Goal: Transaction & Acquisition: Purchase product/service

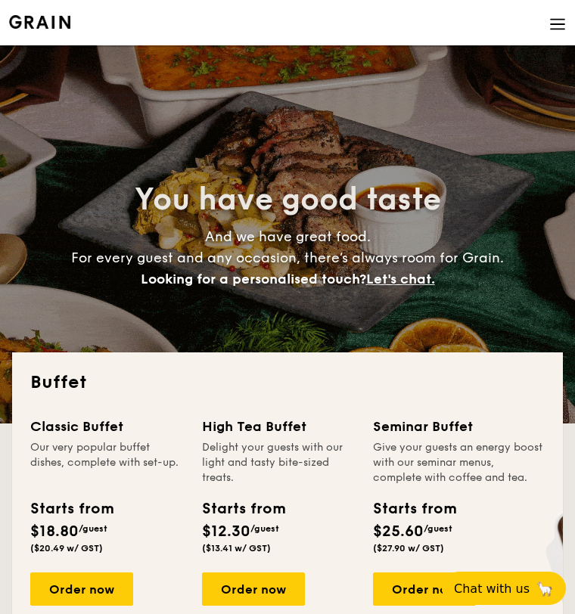
select select
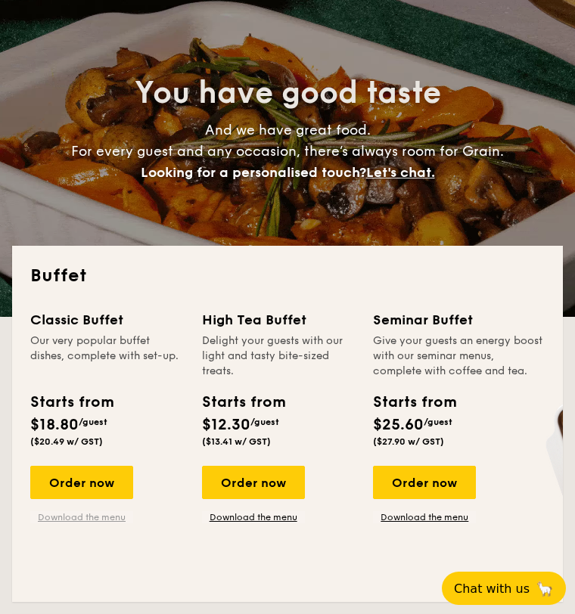
click at [104, 517] on link "Download the menu" at bounding box center [81, 517] width 103 height 12
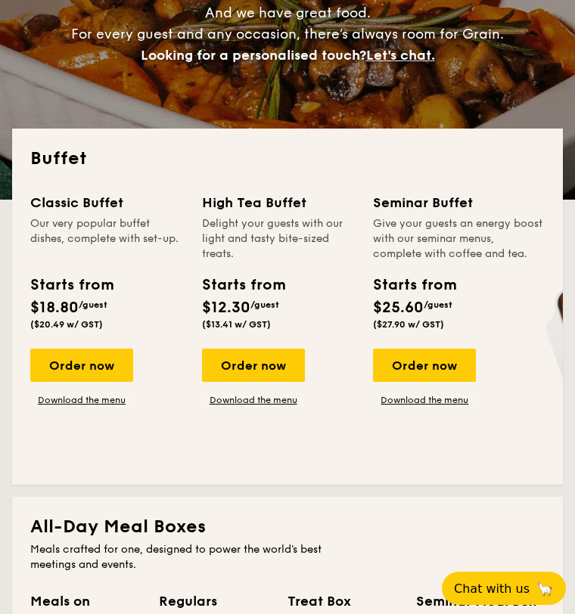
scroll to position [240, 0]
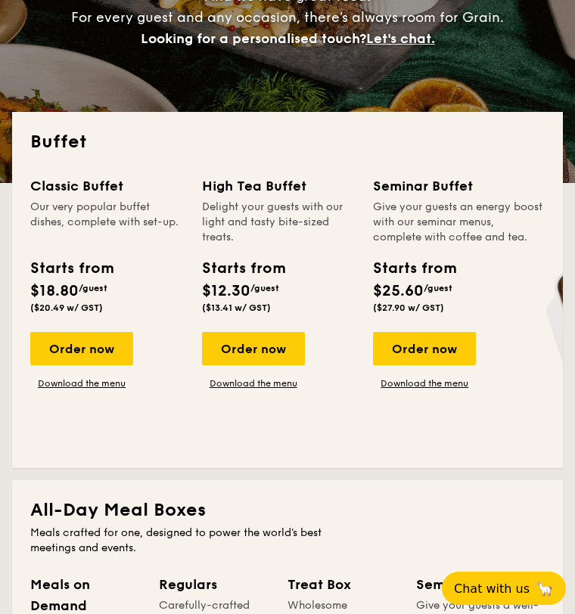
click at [98, 324] on div "Classic Buffet Our very popular buffet dishes, complete with set-up. Starts fro…" at bounding box center [116, 282] width 172 height 214
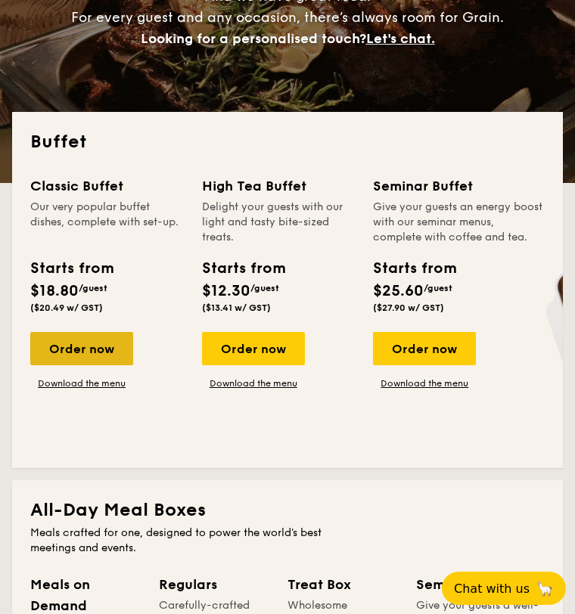
click at [98, 348] on div "Order now" at bounding box center [81, 348] width 103 height 33
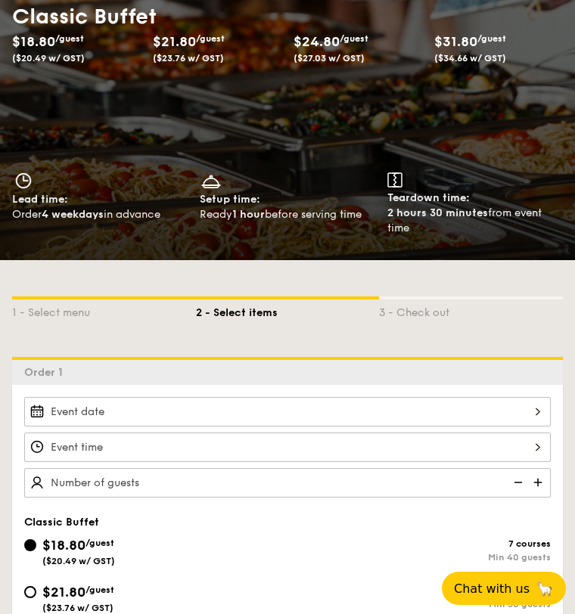
scroll to position [221, 0]
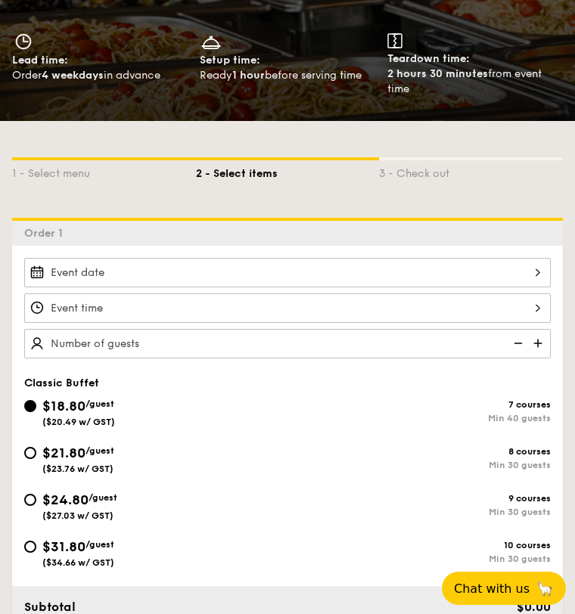
click at [372, 260] on div at bounding box center [287, 272] width 526 height 29
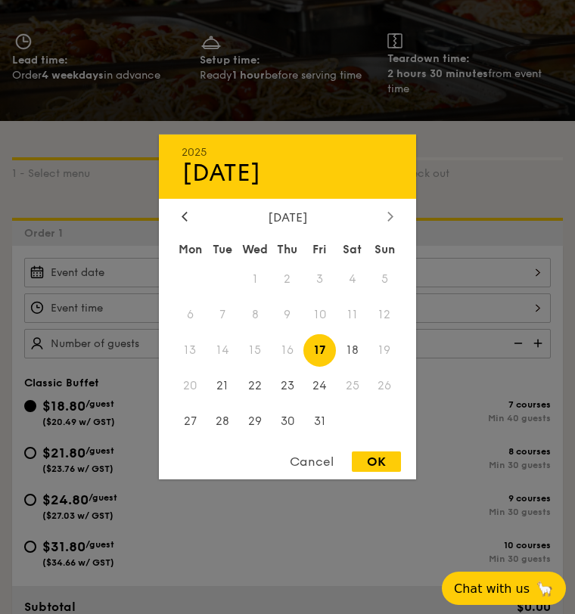
click at [394, 219] on div at bounding box center [390, 217] width 14 height 14
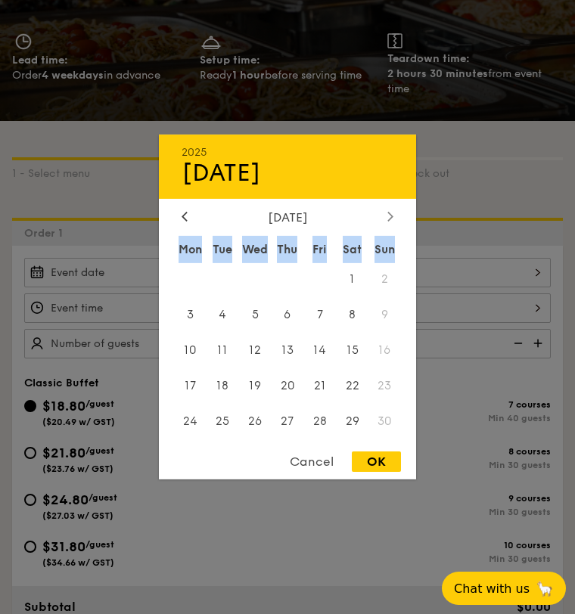
click at [394, 219] on div at bounding box center [390, 217] width 14 height 14
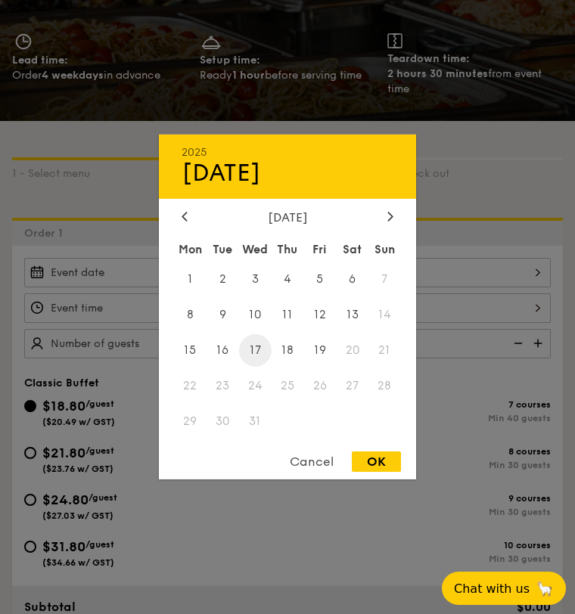
click at [261, 348] on span "17" at bounding box center [255, 350] width 33 height 33
click at [212, 316] on span "9" at bounding box center [222, 315] width 33 height 33
click at [190, 382] on span "22" at bounding box center [190, 385] width 33 height 33
click at [325, 351] on span "19" at bounding box center [319, 350] width 33 height 33
click at [380, 464] on div "OK" at bounding box center [376, 461] width 49 height 20
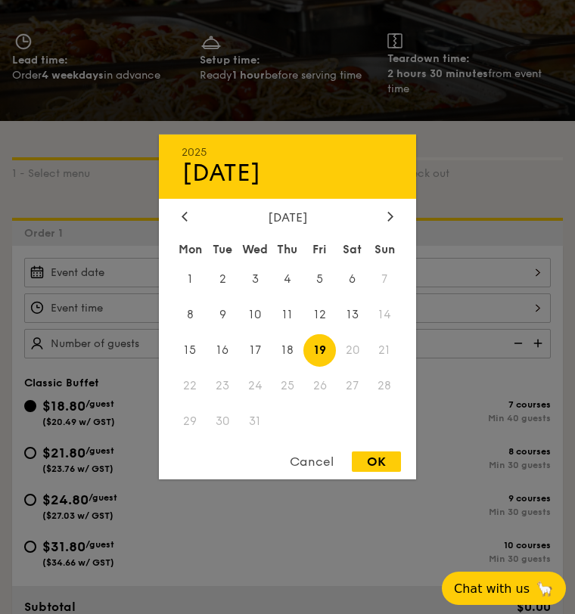
type input "[DATE]"
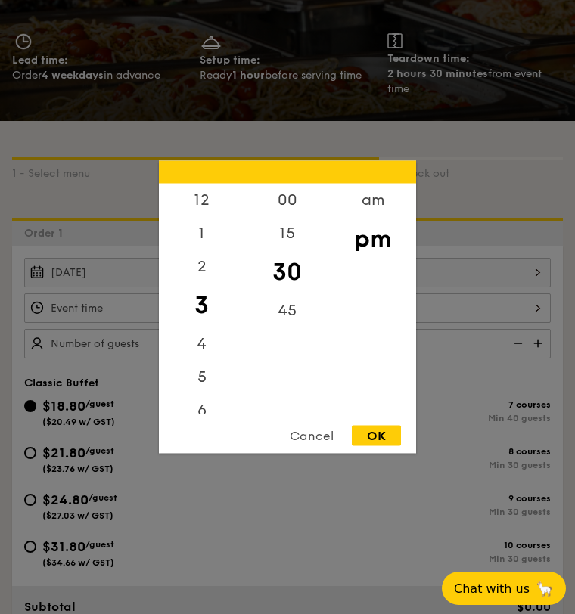
click at [370, 308] on div "12 1 2 3 4 5 6 7 8 9 10 11 00 15 30 45 am pm Cancel OK" at bounding box center [287, 307] width 526 height 29
click at [206, 208] on div "12" at bounding box center [201, 206] width 85 height 44
click at [293, 203] on div "00" at bounding box center [286, 206] width 85 height 44
click at [376, 438] on div "OK" at bounding box center [376, 436] width 49 height 20
type input "12:00PM"
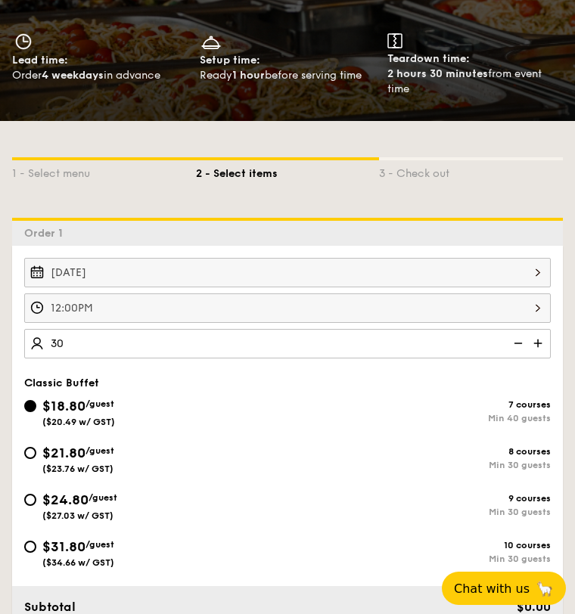
type input "40 guests"
click at [345, 373] on div "[DATE] 12:00PM 40 guests Classic Buffet $18.80 /guest ($20.49 w/ GST) 7 courses…" at bounding box center [287, 464] width 550 height 437
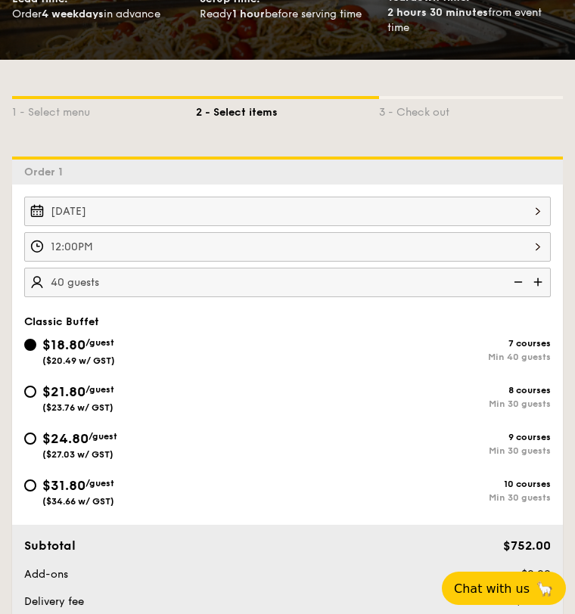
click at [331, 396] on div "8 courses Min 30 guests" at bounding box center [418, 397] width 263 height 24
click at [36, 396] on input "$21.80 /guest ($23.76 w/ GST) 8 courses Min 30 guests" at bounding box center [30, 392] width 12 height 12
radio input "true"
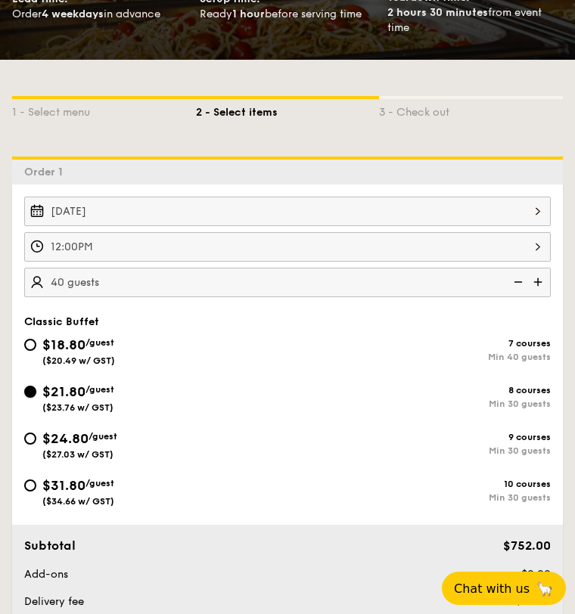
radio input "true"
type input "30 guests"
click at [15, 312] on div "[DATE] 12:00PM 30 guests Classic Buffet $18.80 /guest ($20.49 w/ GST) 7 courses…" at bounding box center [287, 402] width 550 height 437
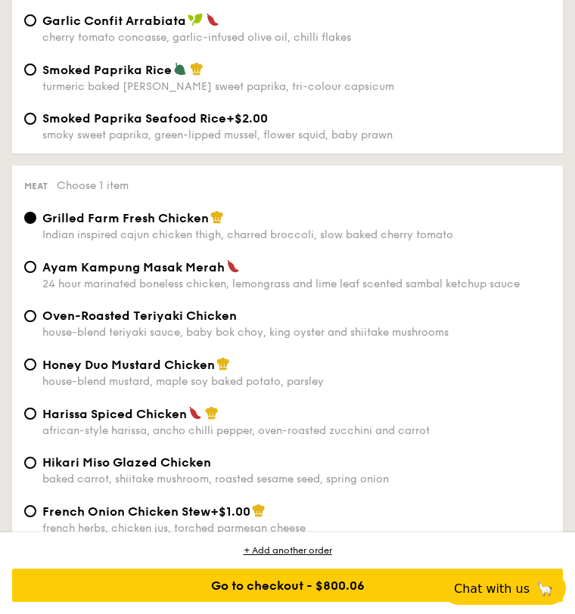
scroll to position [1949, 0]
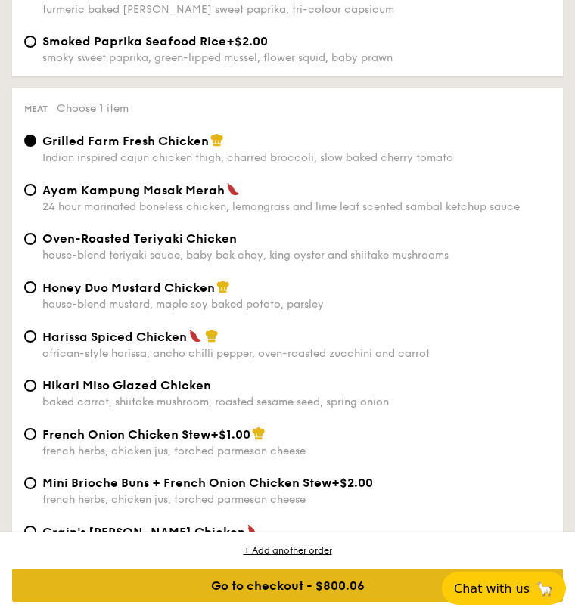
click at [271, 588] on div "Go to checkout - $800.06" at bounding box center [287, 585] width 550 height 33
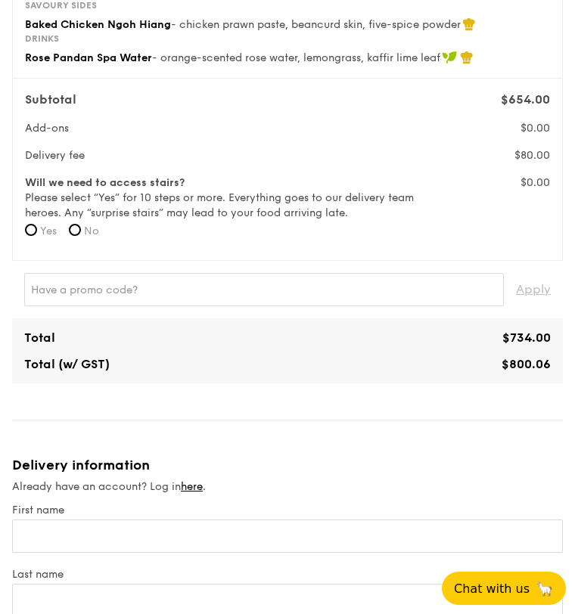
scroll to position [876, 0]
